Goal: Task Accomplishment & Management: Manage account settings

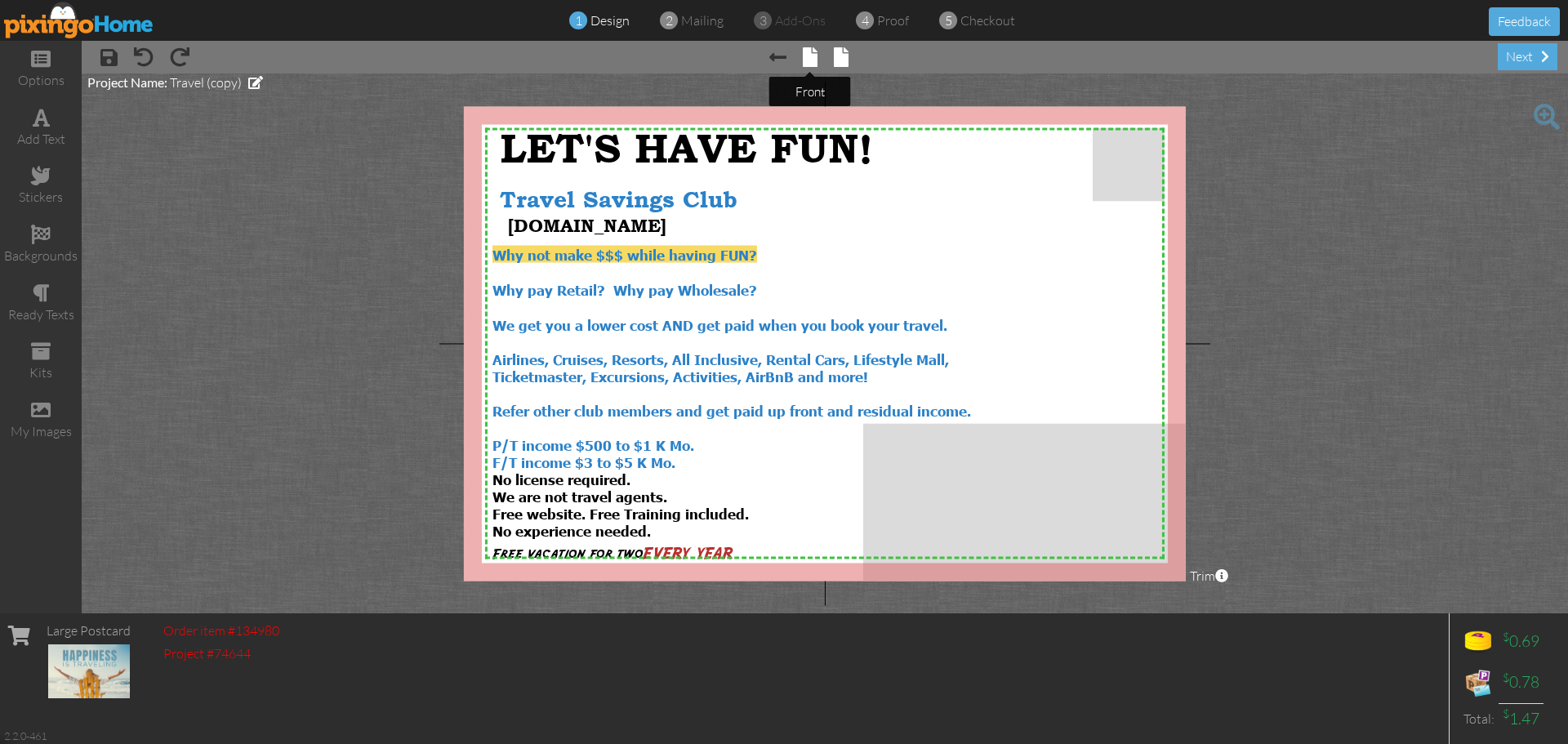
click at [805, 63] on span at bounding box center [810, 57] width 15 height 20
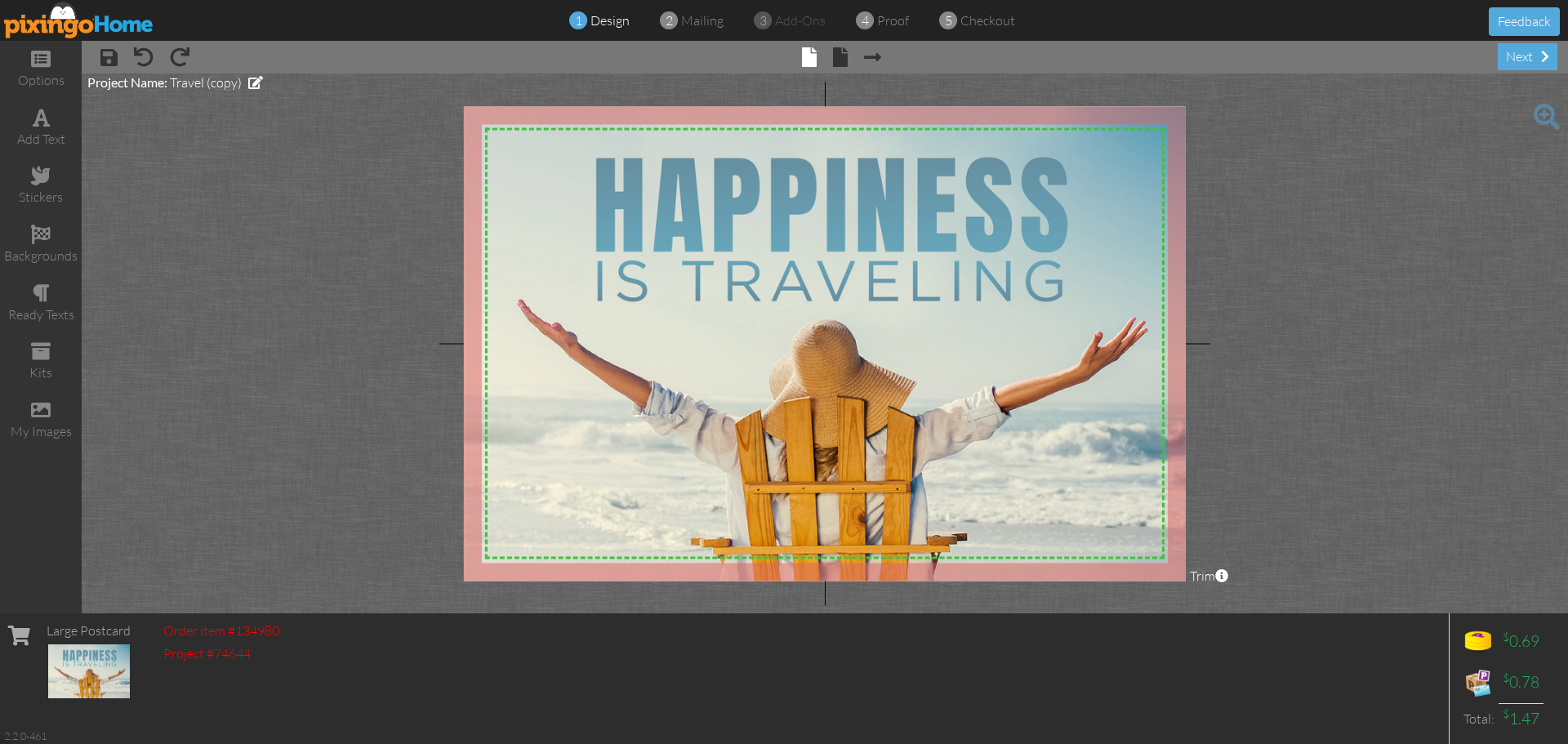
click at [84, 16] on img at bounding box center [79, 20] width 150 height 36
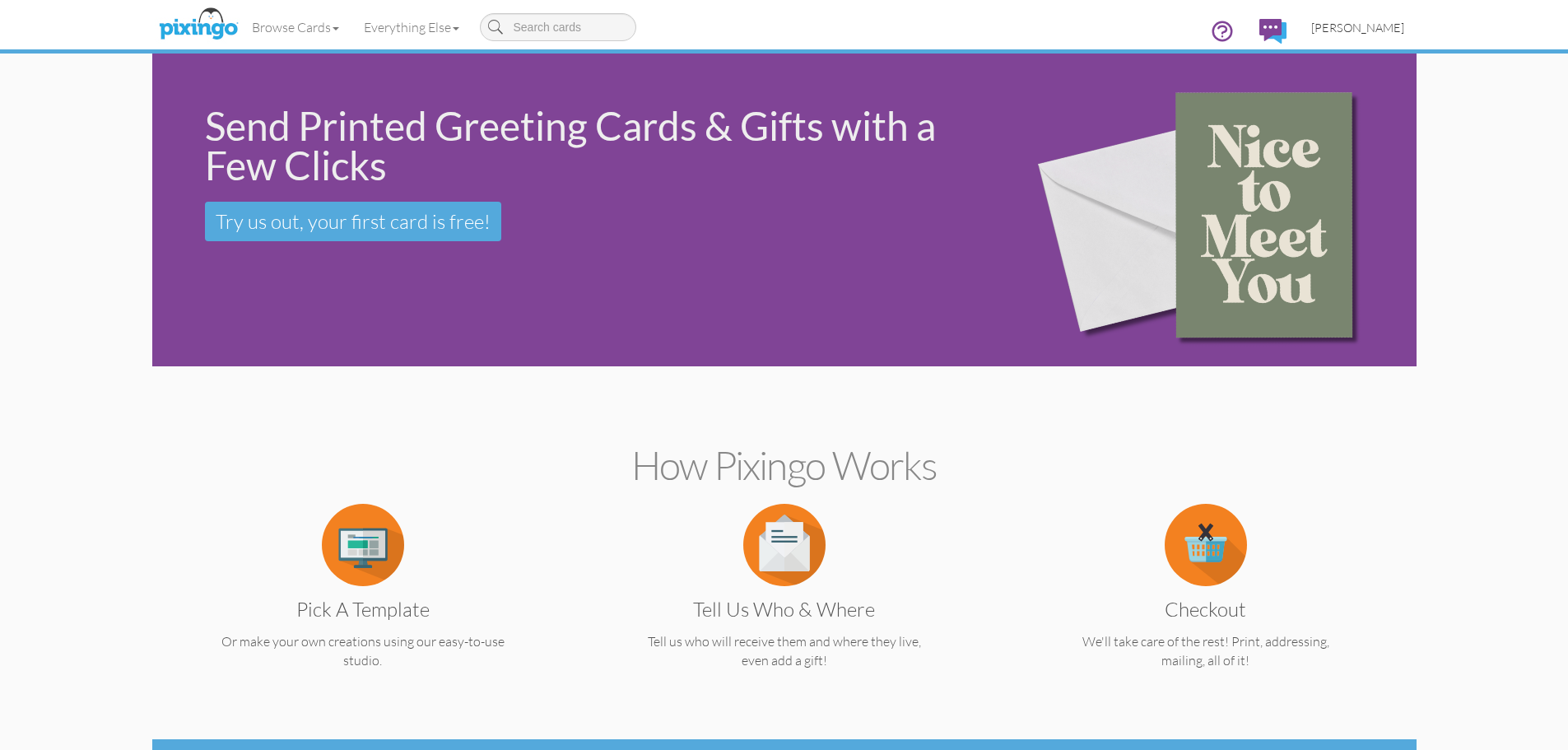
click at [1386, 29] on span "[PERSON_NAME]" at bounding box center [1358, 28] width 93 height 14
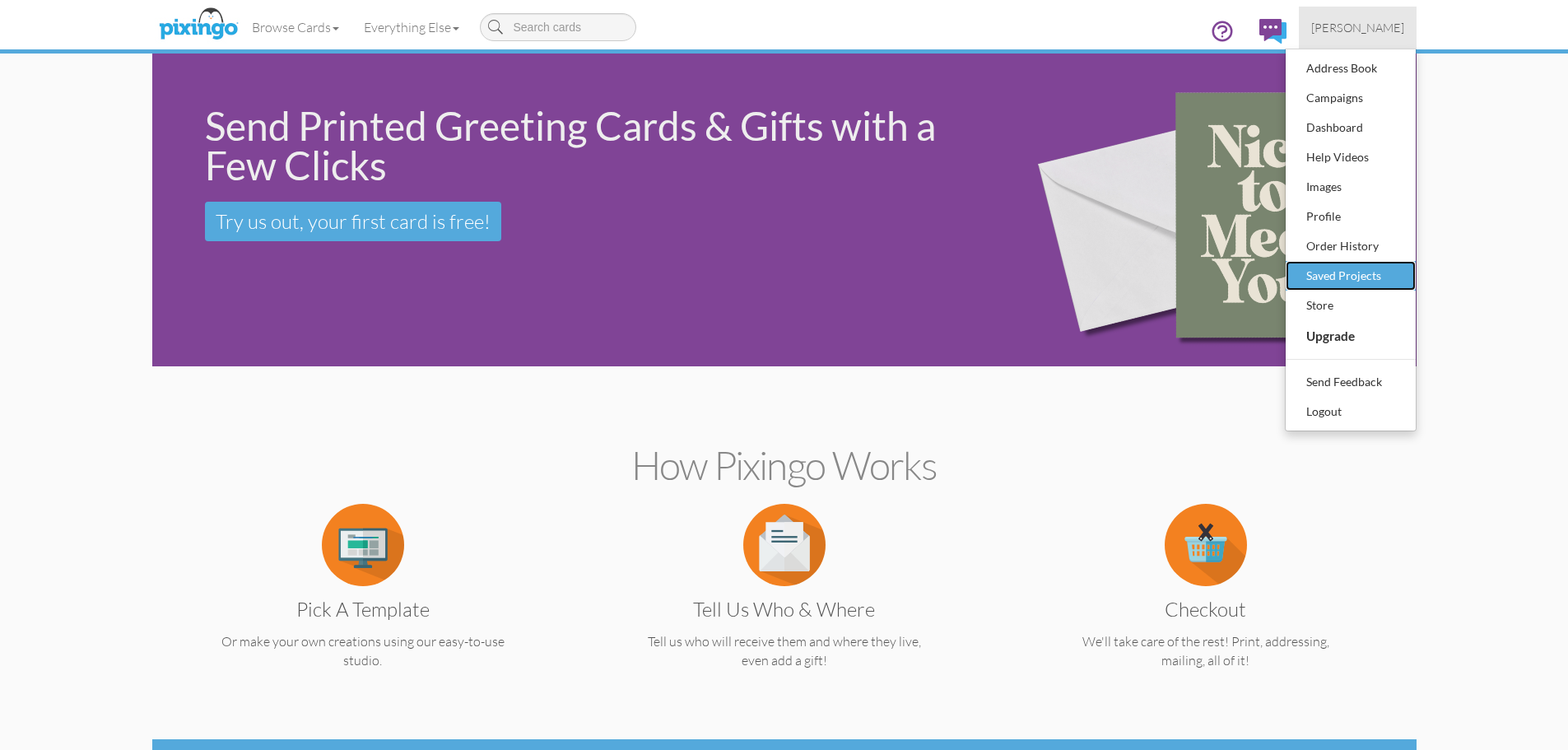
click at [1344, 272] on div "Saved Projects" at bounding box center [1350, 276] width 97 height 24
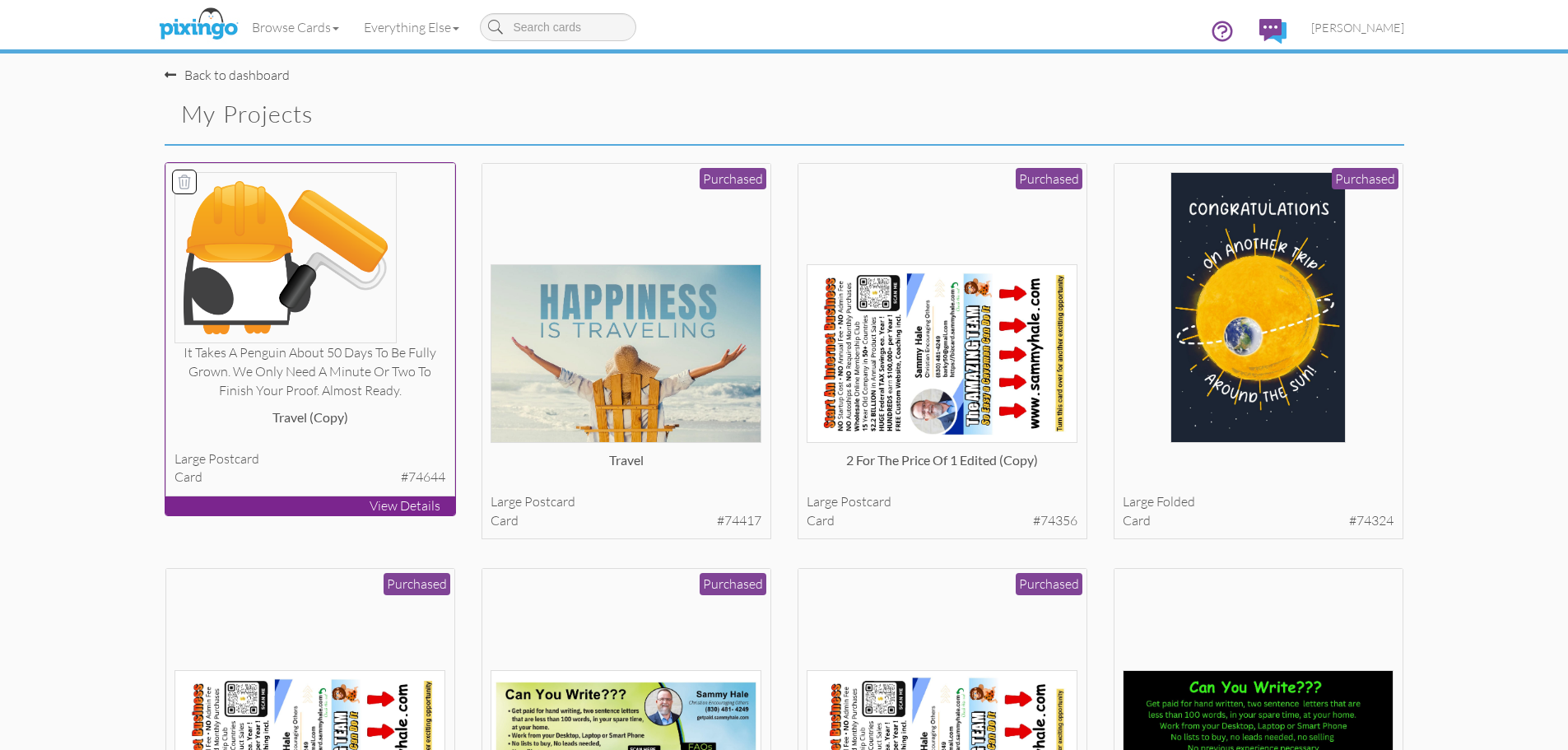
click at [188, 182] on icon at bounding box center [184, 182] width 17 height 17
click at [1339, 112] on button "Delete 1 project(s)?" at bounding box center [1333, 116] width 141 height 28
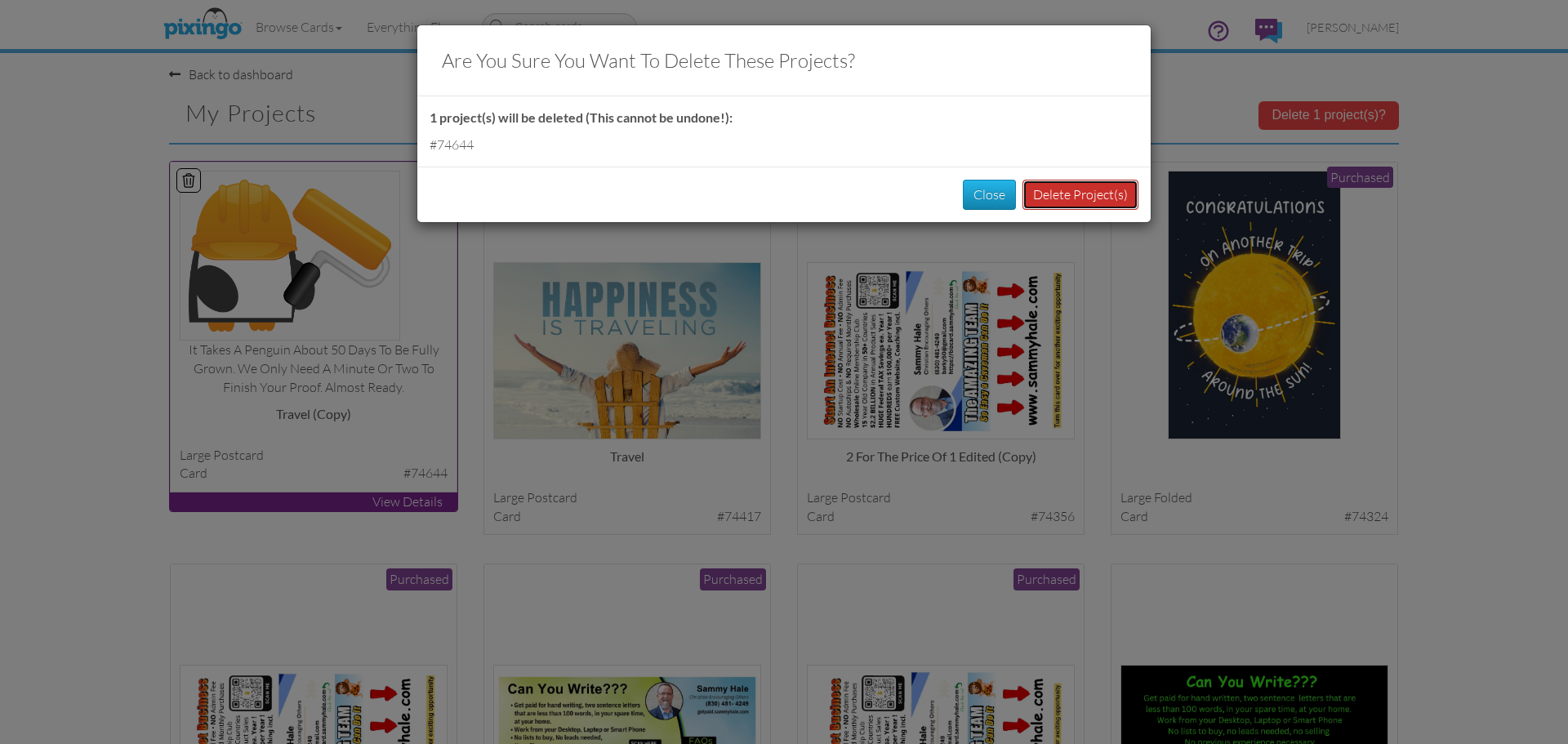
click at [1108, 197] on button "Delete Project(s)" at bounding box center [1080, 194] width 116 height 30
